Goal: Information Seeking & Learning: Learn about a topic

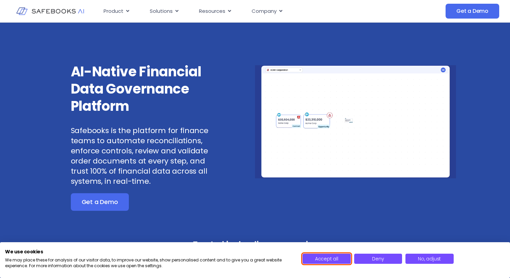
click at [334, 259] on span "Accept all" at bounding box center [326, 258] width 23 height 7
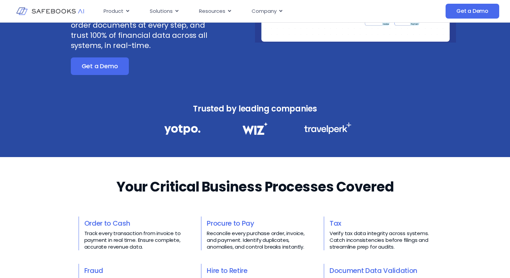
scroll to position [203, 0]
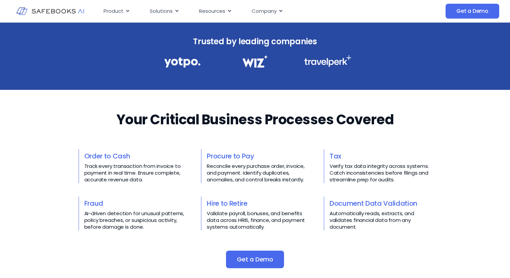
click at [347, 203] on link "Document Data Validation" at bounding box center [374, 202] width 88 height 9
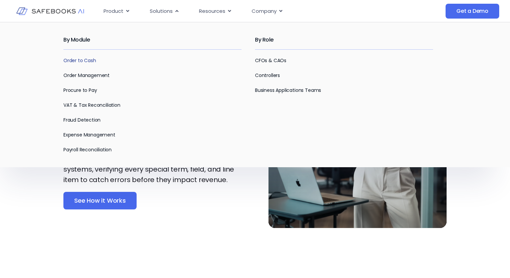
click at [88, 60] on link "Order to Cash" at bounding box center [79, 60] width 33 height 7
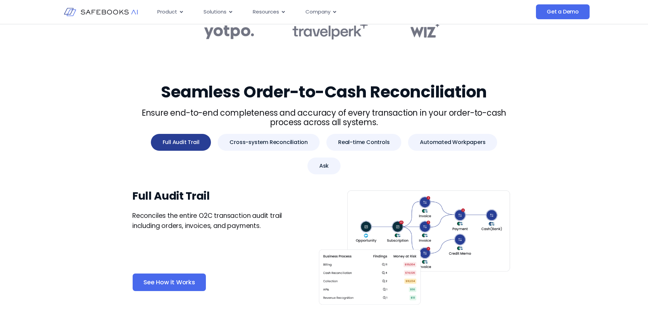
scroll to position [270, 0]
